Goal: Transaction & Acquisition: Purchase product/service

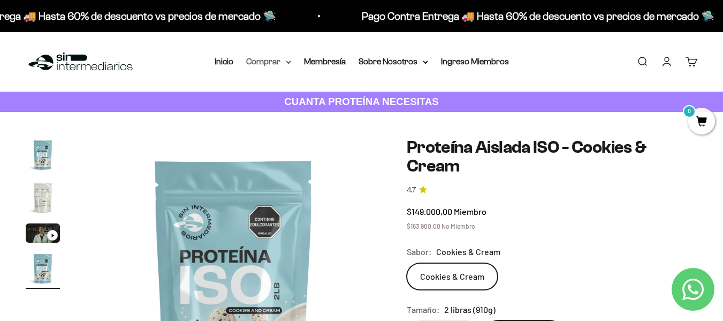
click at [291, 55] on summary "Comprar" at bounding box center [268, 62] width 45 height 14
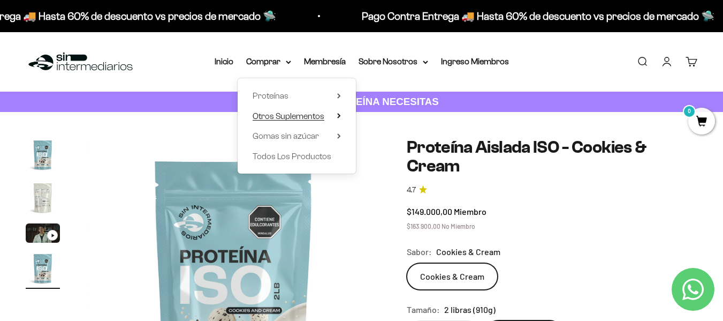
click at [324, 111] on span "Otros Suplementos" at bounding box center [289, 115] width 72 height 9
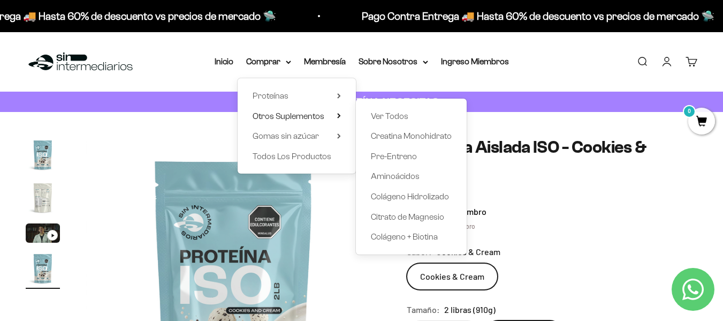
click at [332, 78] on div "Proteínas Ver Todos Whey Iso Vegan" at bounding box center [297, 125] width 118 height 95
click at [338, 89] on summary "Proteínas" at bounding box center [297, 96] width 88 height 14
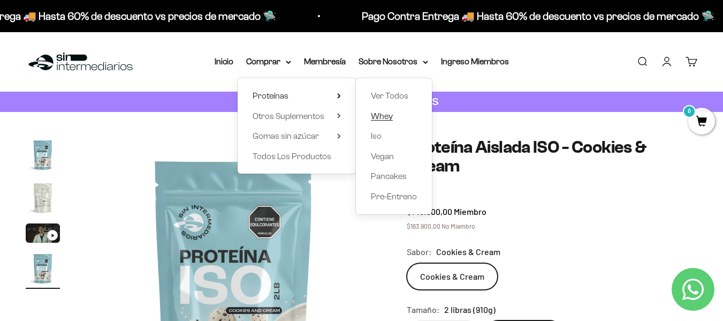
click at [374, 111] on span "Whey" at bounding box center [382, 115] width 22 height 9
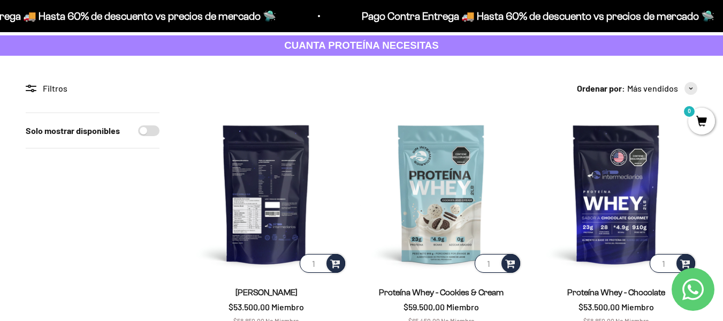
scroll to position [54, 0]
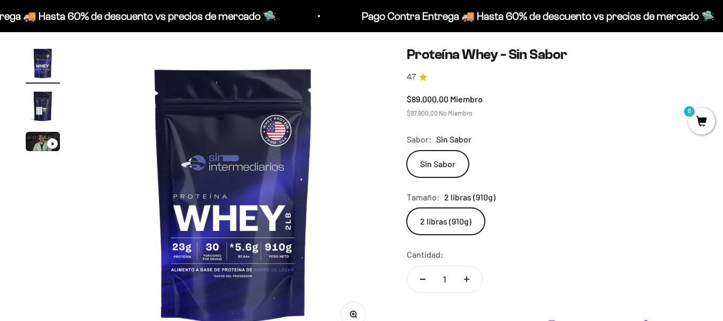
scroll to position [107, 0]
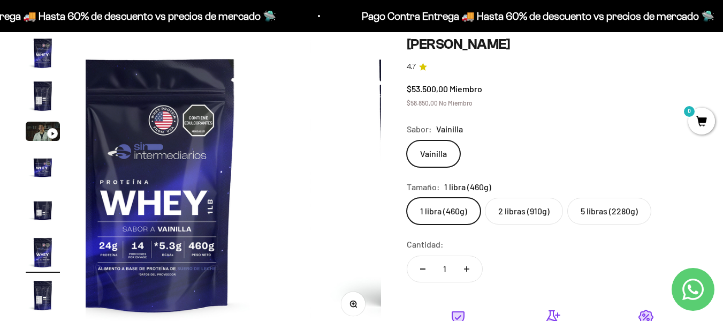
scroll to position [107, 0]
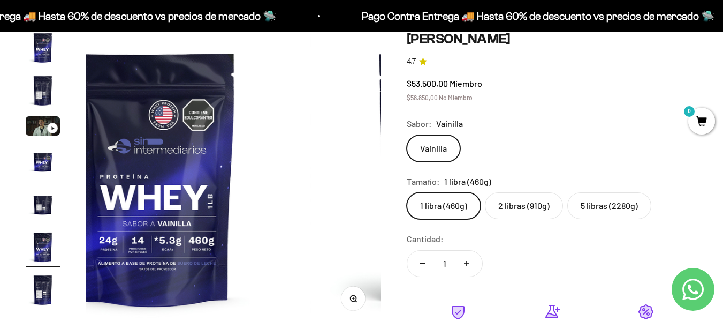
click at [567, 192] on label "5 libras (2280g)" at bounding box center [609, 205] width 84 height 27
click at [407, 192] on input "5 libras (2280g)" at bounding box center [406, 192] width 1 height 1
